Goal: Submit feedback/report problem: Submit feedback/report problem

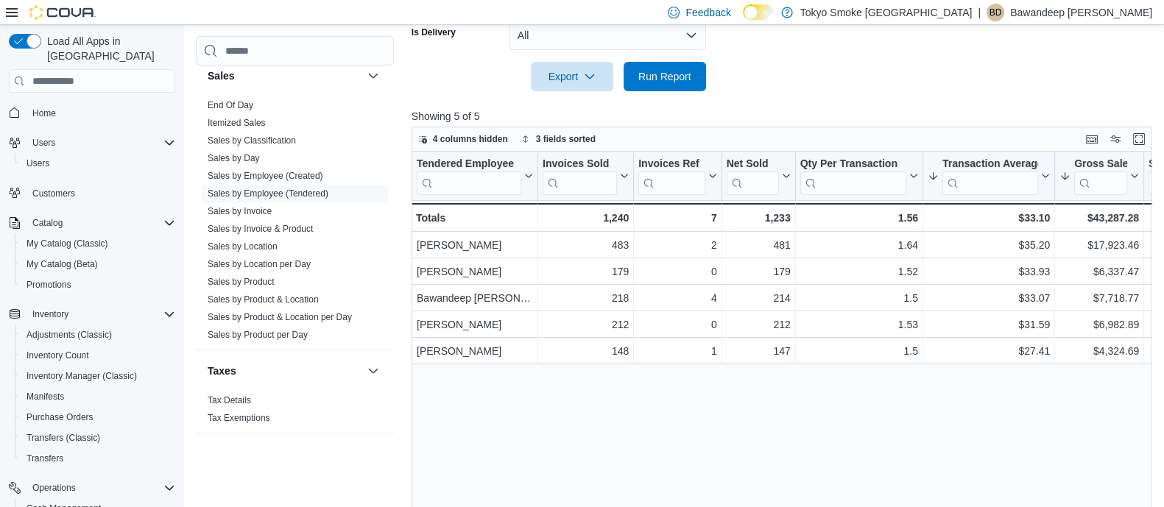
scroll to position [425, 0]
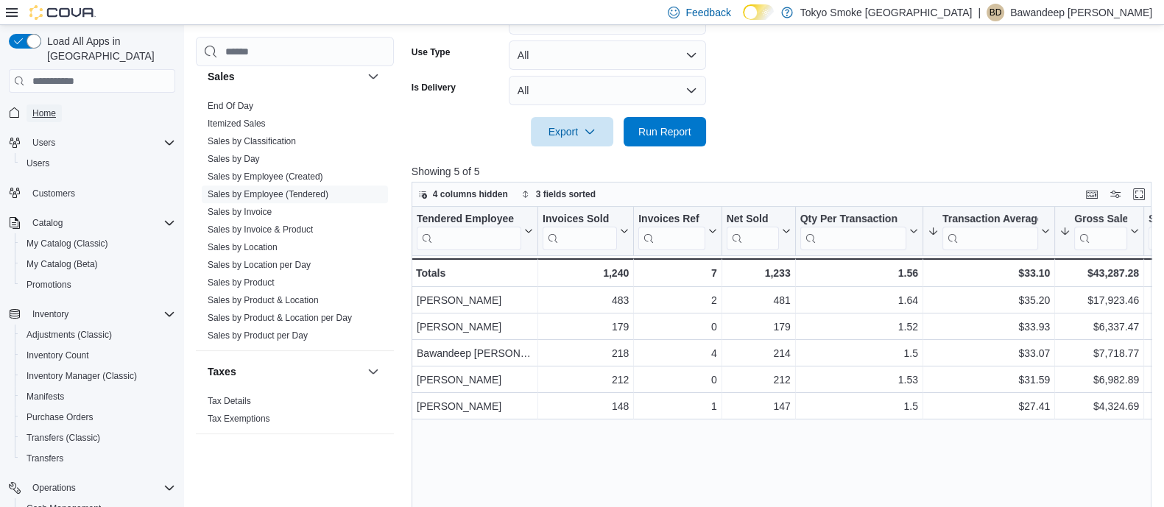
click at [30, 105] on link "Home" at bounding box center [44, 114] width 35 height 18
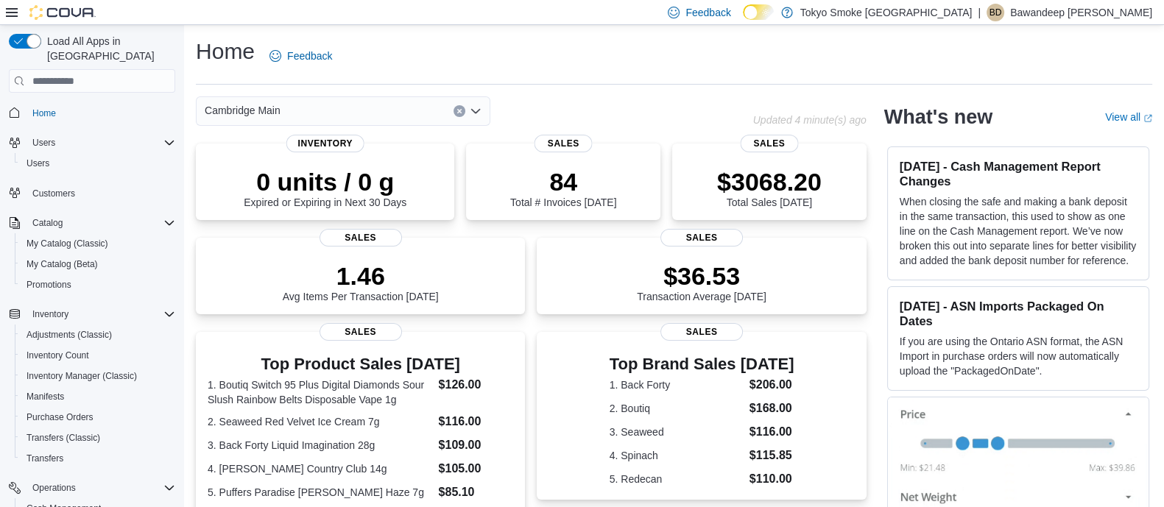
drag, startPoint x: 795, startPoint y: 342, endPoint x: 546, endPoint y: 57, distance: 377.7
click at [546, 61] on div "Home Feedback" at bounding box center [674, 56] width 956 height 38
click at [544, 52] on div "Home Feedback" at bounding box center [674, 56] width 956 height 38
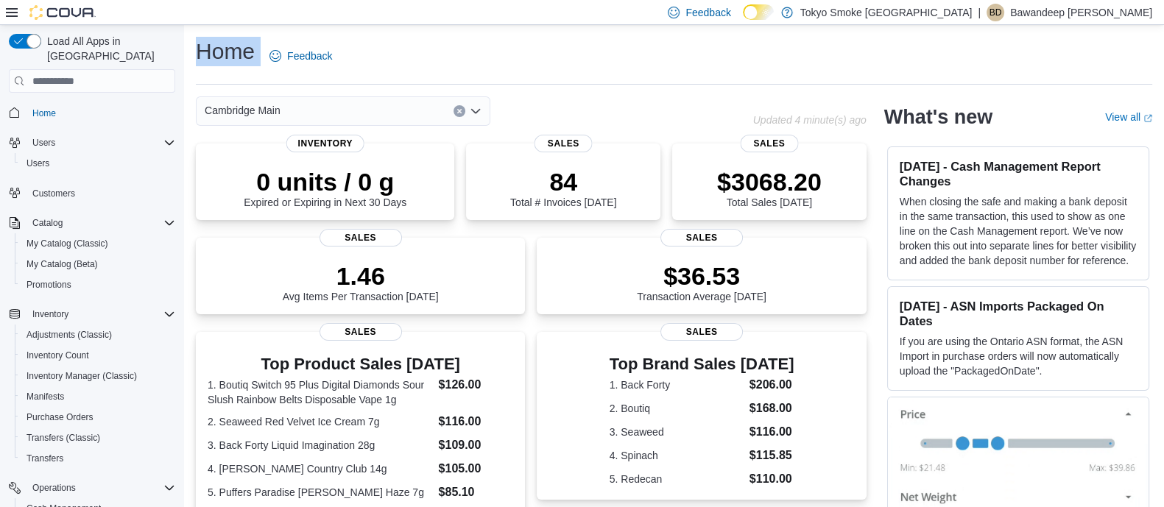
click at [544, 52] on div "Home Feedback" at bounding box center [674, 56] width 956 height 38
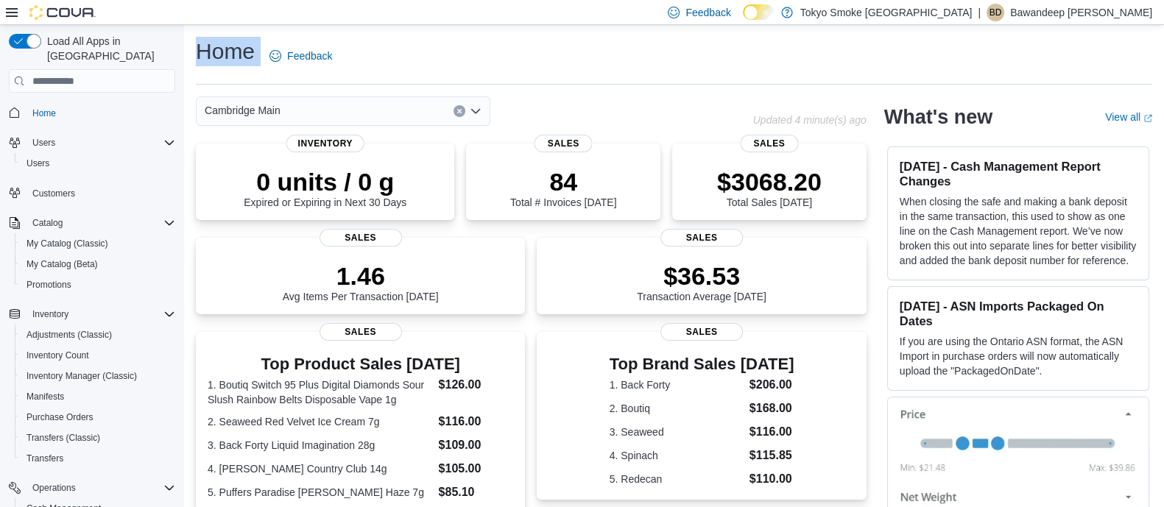
click at [544, 52] on div "Home Feedback" at bounding box center [674, 56] width 956 height 38
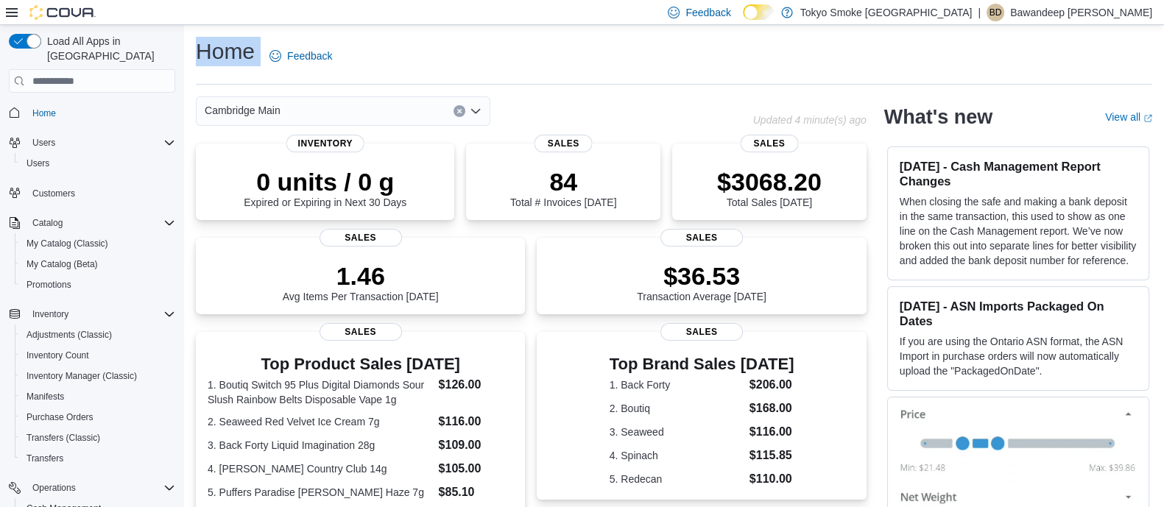
click at [544, 52] on div "Home Feedback" at bounding box center [674, 56] width 956 height 38
click at [548, 54] on div "Home Feedback" at bounding box center [674, 56] width 956 height 38
